Goal: Transaction & Acquisition: Book appointment/travel/reservation

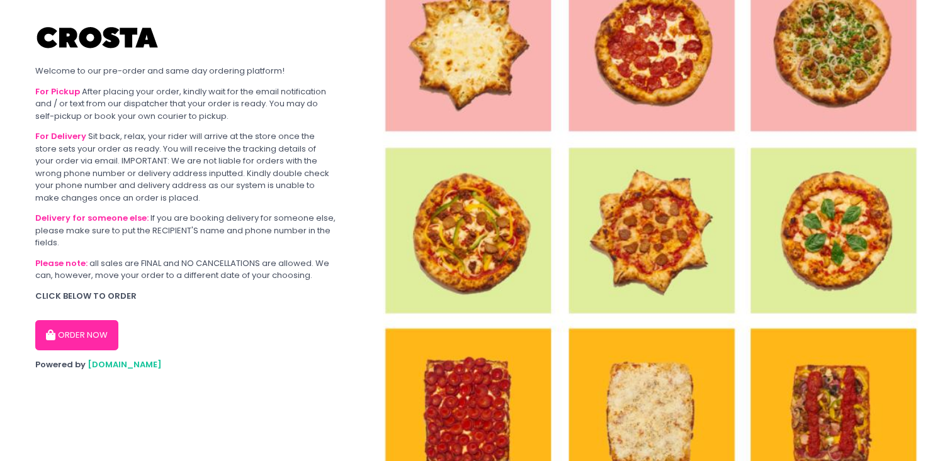
click at [58, 336] on button "ORDER NOW" at bounding box center [76, 335] width 83 height 30
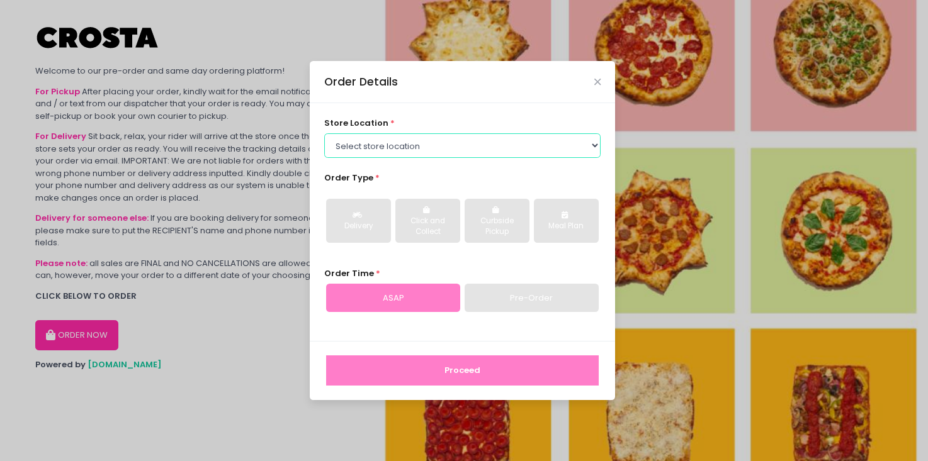
click at [485, 146] on select "Select store location [PERSON_NAME] Pizza - [PERSON_NAME] Pizza - [GEOGRAPHIC_D…" at bounding box center [462, 145] width 277 height 24
select select "5fabb2e53664a8677beaeb89"
click at [324, 133] on select "Select store location [PERSON_NAME] Pizza - [PERSON_NAME] Pizza - [GEOGRAPHIC_D…" at bounding box center [462, 145] width 277 height 24
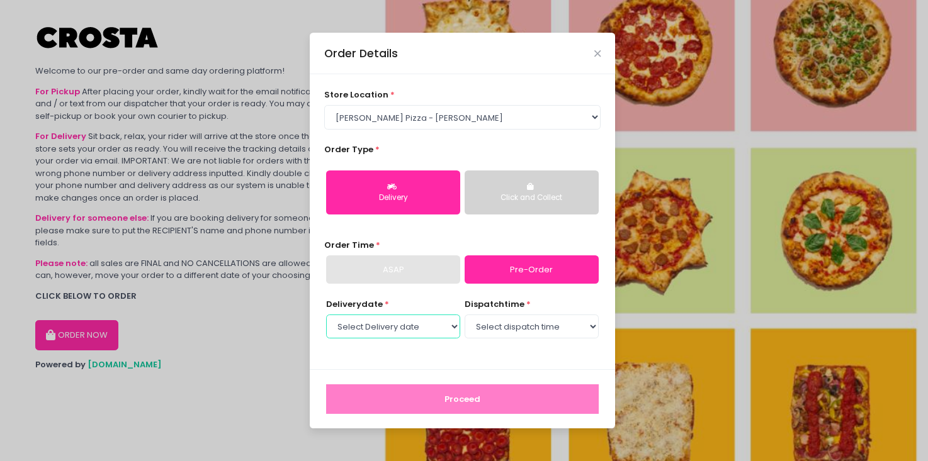
click at [419, 329] on select "Select Delivery date [DATE] [DATE] [DATE] [DATE] [DATE]" at bounding box center [393, 327] width 134 height 24
select select "[DATE]"
click at [326, 315] on select "Select Delivery date [DATE] [DATE] [DATE] [DATE] [DATE]" at bounding box center [393, 327] width 134 height 24
select select "15:00"
click at [465, 315] on select "Select dispatch time 12:00 PM - 12:30 PM 12:30 PM - 01:00 PM 01:00 PM - 01:30 P…" at bounding box center [532, 327] width 134 height 24
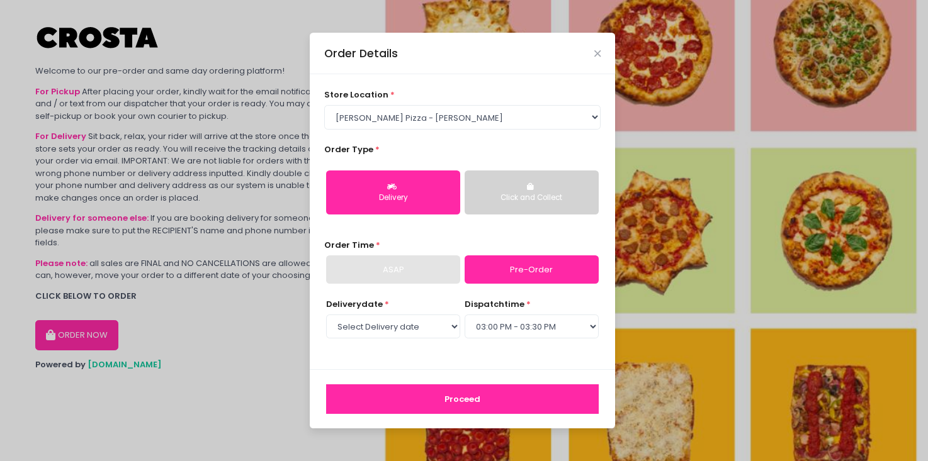
click at [482, 398] on button "Proceed" at bounding box center [462, 400] width 273 height 30
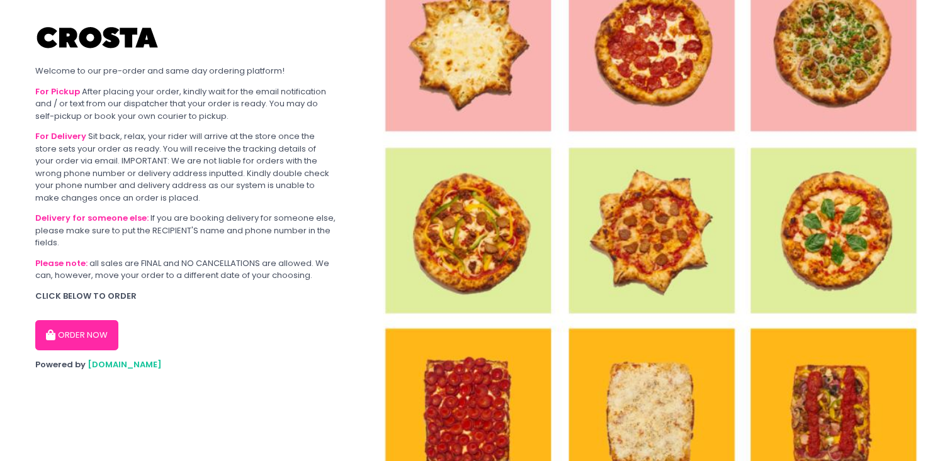
click at [61, 329] on button "ORDER NOW" at bounding box center [76, 335] width 83 height 30
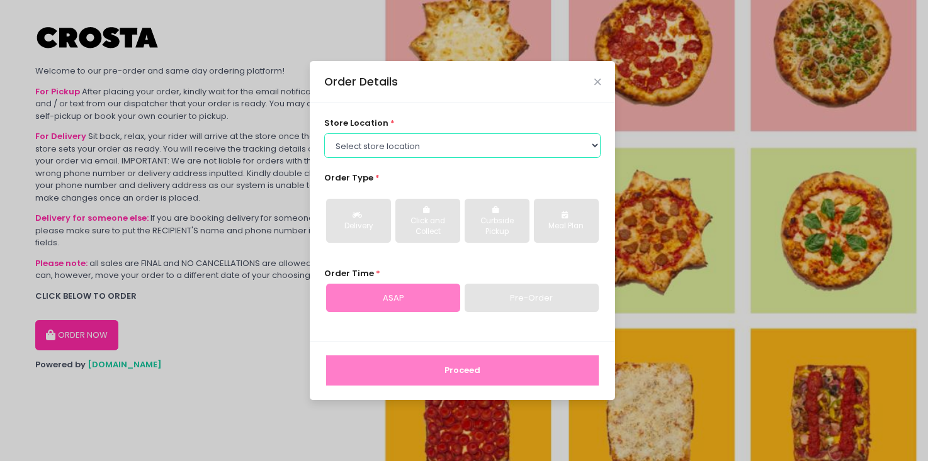
click at [399, 154] on select "Select store location [PERSON_NAME] Pizza - [PERSON_NAME] Pizza - [GEOGRAPHIC_D…" at bounding box center [462, 145] width 277 height 24
select select "65090bae48156caed44a5eb4"
click at [324, 133] on select "Select store location [PERSON_NAME] Pizza - [PERSON_NAME] Pizza - [GEOGRAPHIC_D…" at bounding box center [462, 145] width 277 height 24
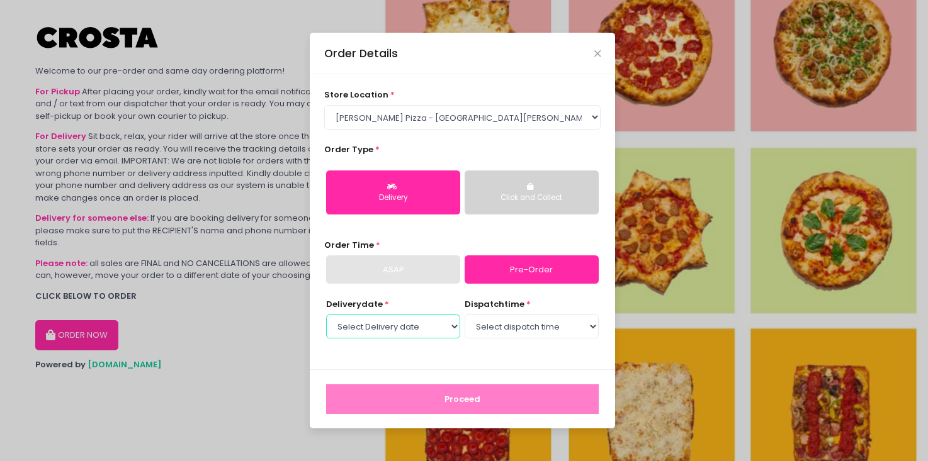
click at [434, 322] on select "Select Delivery date [DATE] [DATE] [DATE] [DATE] [DATE]" at bounding box center [393, 327] width 134 height 24
select select "[DATE]"
click at [326, 315] on select "Select Delivery date [DATE] [DATE] [DATE] [DATE] [DATE]" at bounding box center [393, 327] width 134 height 24
select select "14:00"
click at [465, 315] on select "Select dispatch time 12:00 PM - 12:30 PM 12:30 PM - 01:00 PM 01:00 PM - 01:30 P…" at bounding box center [532, 327] width 134 height 24
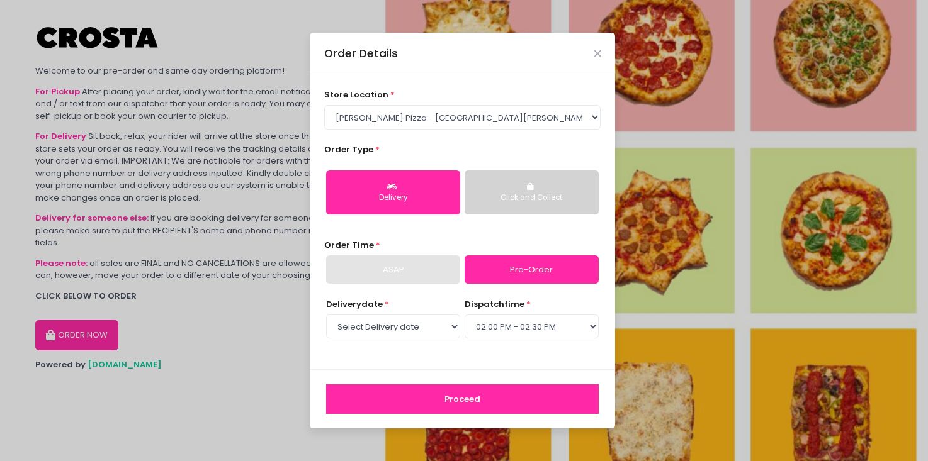
click at [486, 393] on button "Proceed" at bounding box center [462, 400] width 273 height 30
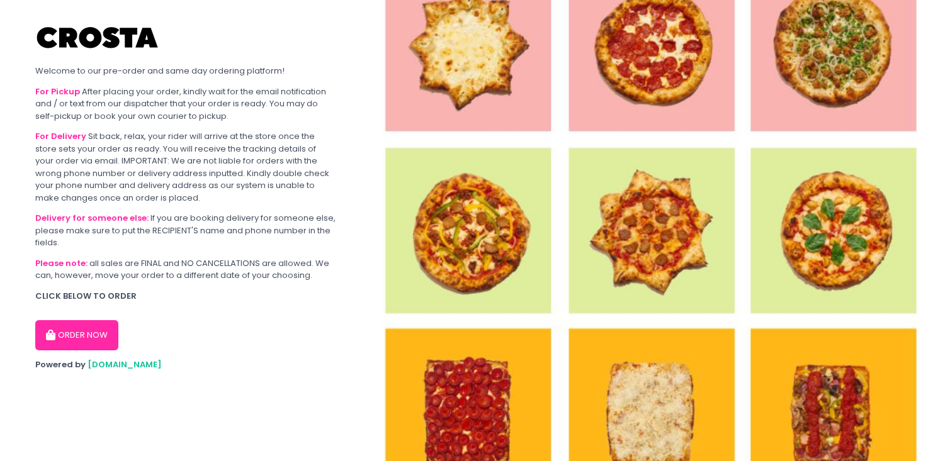
click at [88, 342] on button "ORDER NOW" at bounding box center [76, 335] width 83 height 30
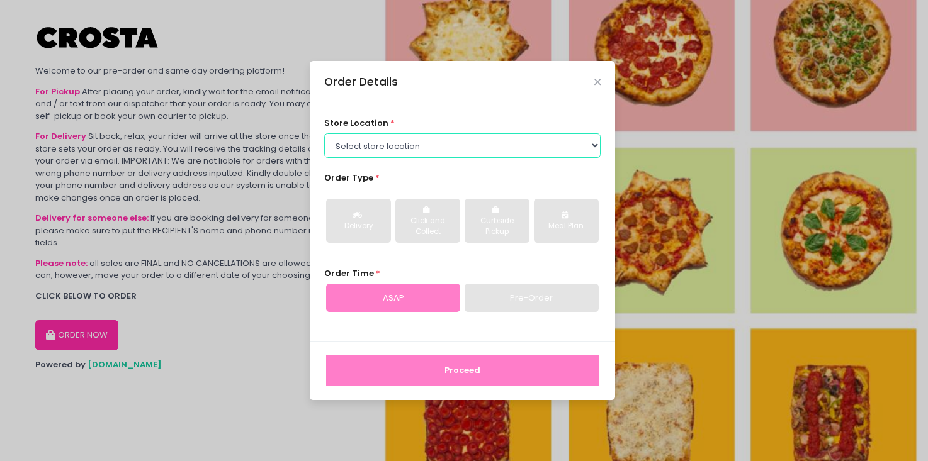
click at [410, 149] on select "Select store location [PERSON_NAME] Pizza - [PERSON_NAME] Pizza - [GEOGRAPHIC_D…" at bounding box center [462, 145] width 277 height 24
select select "5fabb2e53664a8677beaeb89"
click at [324, 133] on select "Select store location [PERSON_NAME] Pizza - [PERSON_NAME] Pizza - [GEOGRAPHIC_D…" at bounding box center [462, 145] width 277 height 24
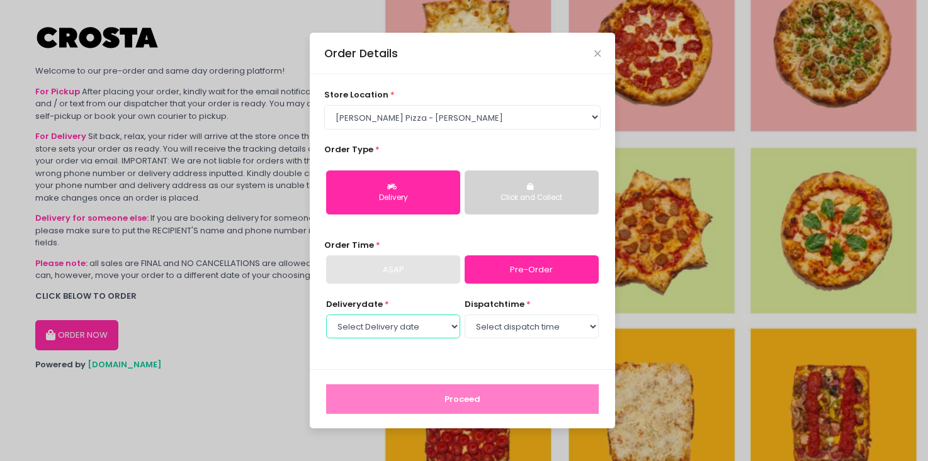
click at [434, 332] on select "Select Delivery date [DATE] [DATE] [DATE] [DATE] [DATE]" at bounding box center [393, 327] width 134 height 24
select select "[DATE]"
click at [326, 315] on select "Select Delivery date [DATE] [DATE] [DATE] [DATE] [DATE]" at bounding box center [393, 327] width 134 height 24
select select "14:00"
click at [465, 315] on select "Select dispatch time 12:00 PM - 12:30 PM 12:30 PM - 01:00 PM 01:00 PM - 01:30 P…" at bounding box center [532, 327] width 134 height 24
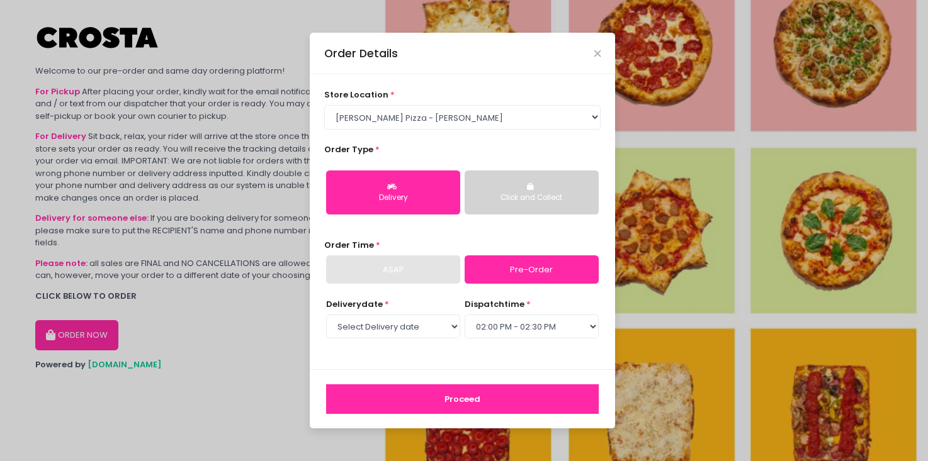
click at [469, 395] on button "Proceed" at bounding box center [462, 400] width 273 height 30
